Goal: Connect with others: Connect with others

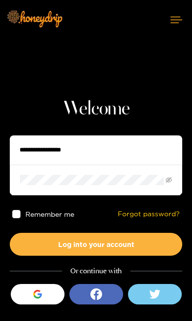
click at [35, 296] on icon "button" at bounding box center [36, 296] width 7 height 3
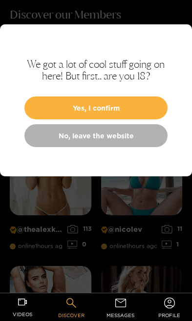
click at [79, 109] on button "Yes, I confirm" at bounding box center [95, 108] width 143 height 23
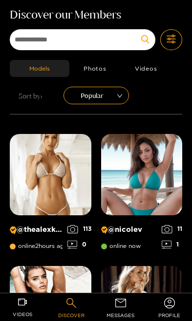
click at [124, 310] on icon at bounding box center [121, 304] width 14 height 14
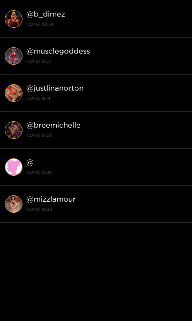
click at [52, 25] on strong "[DATE] 00:34" at bounding box center [106, 24] width 160 height 9
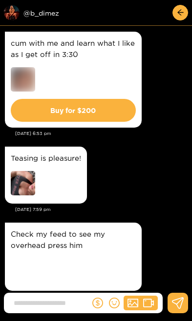
scroll to position [2304, 0]
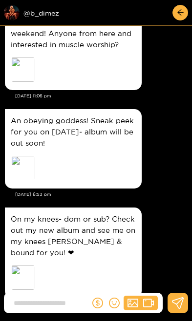
click at [39, 19] on div "Preview @ b_dimez" at bounding box center [58, 13] width 109 height 16
